Goal: Task Accomplishment & Management: Manage account settings

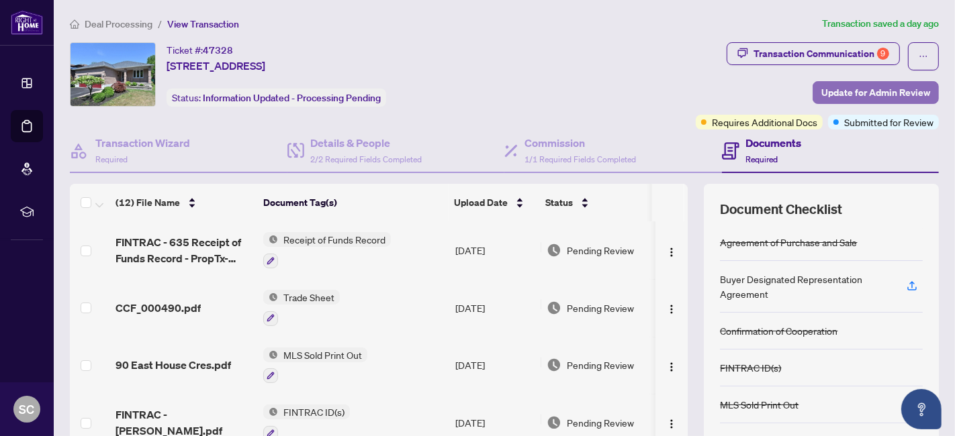
click at [821, 97] on span "Update for Admin Review" at bounding box center [875, 92] width 109 height 21
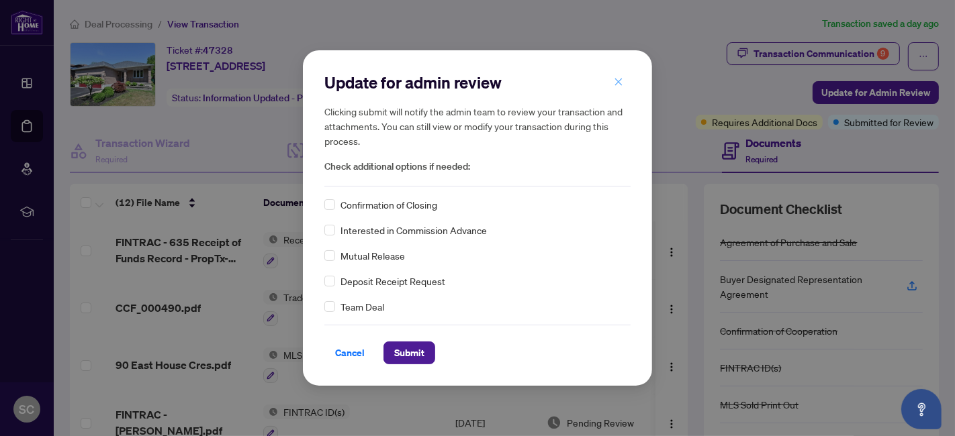
click at [624, 77] on button "button" at bounding box center [618, 81] width 27 height 23
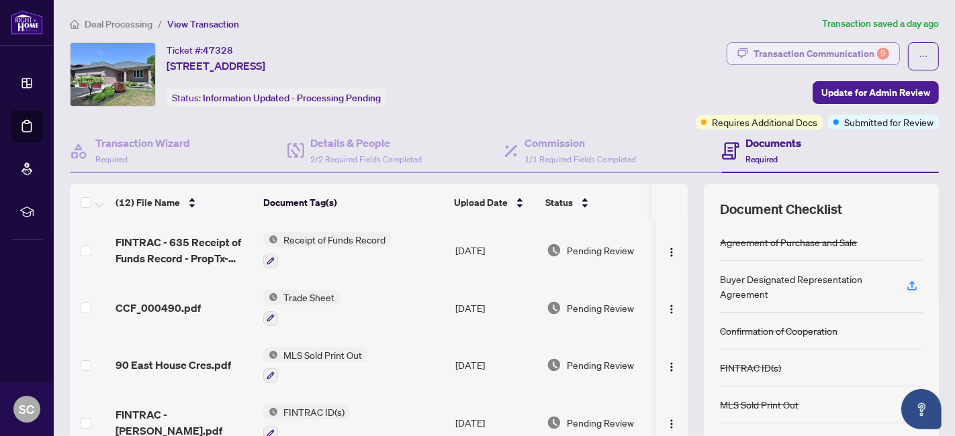
click at [791, 56] on div "Transaction Communication 9" at bounding box center [821, 53] width 136 height 21
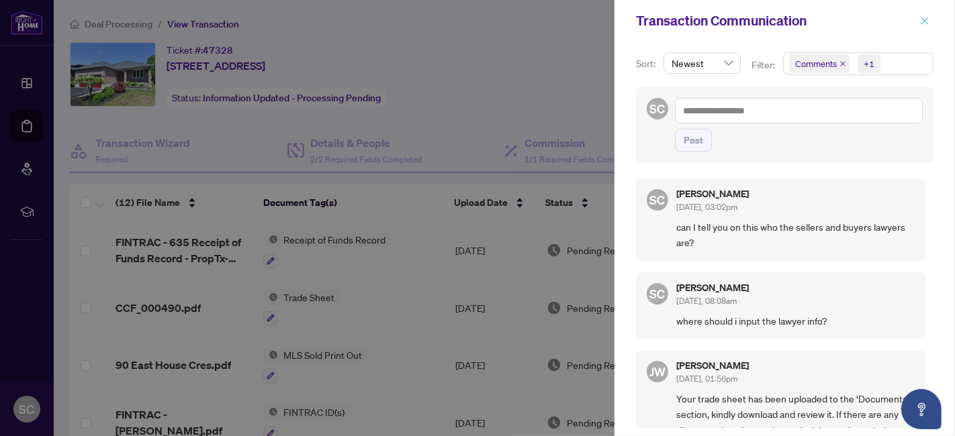
click at [922, 28] on span "button" at bounding box center [924, 20] width 9 height 21
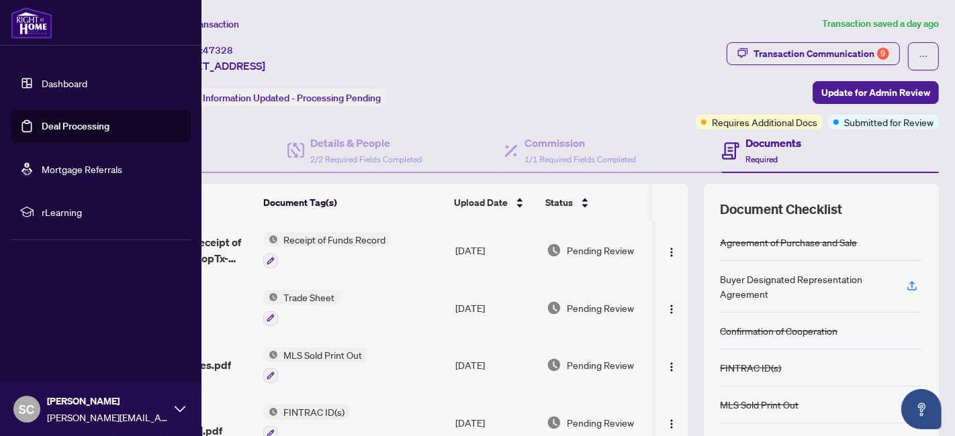
click at [42, 121] on link "Deal Processing" at bounding box center [76, 126] width 68 height 12
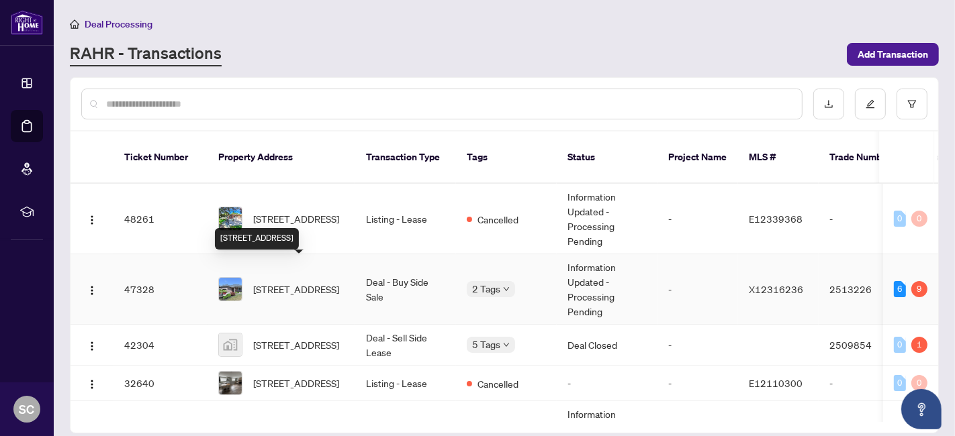
click at [291, 282] on span "[STREET_ADDRESS]" at bounding box center [296, 289] width 86 height 15
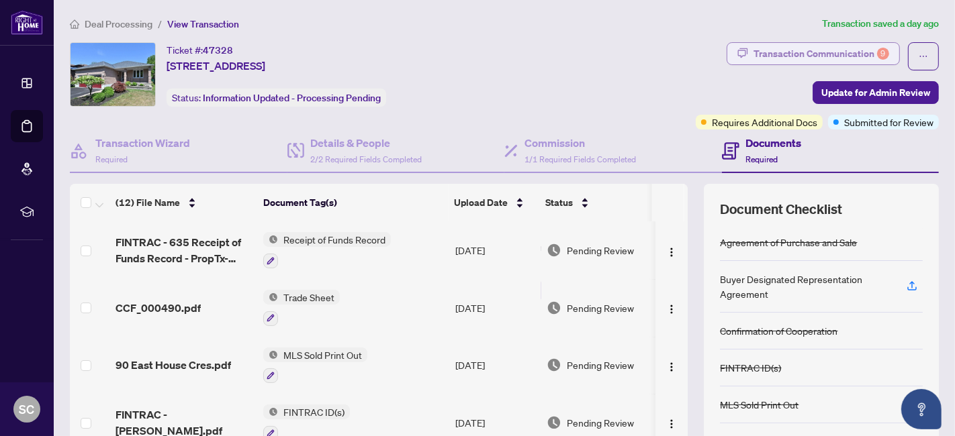
click at [804, 56] on div "Transaction Communication 9" at bounding box center [821, 53] width 136 height 21
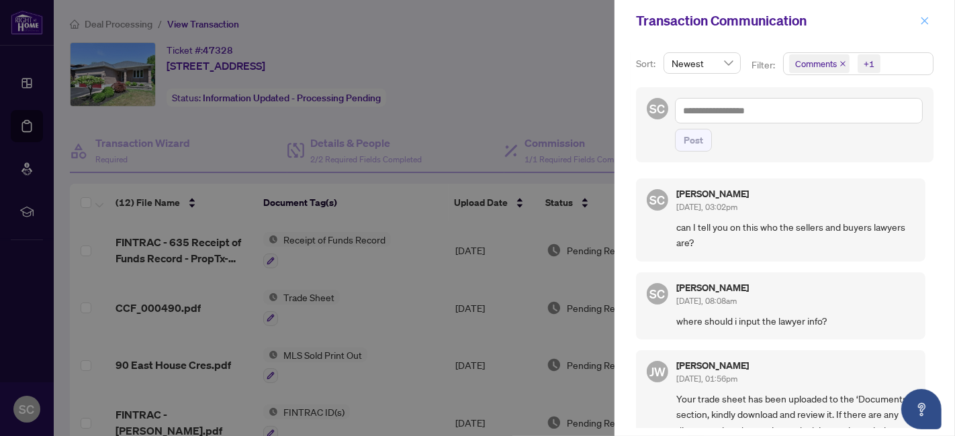
click at [928, 21] on icon "close" at bounding box center [924, 20] width 9 height 9
